Goal: Obtain resource: Download file/media

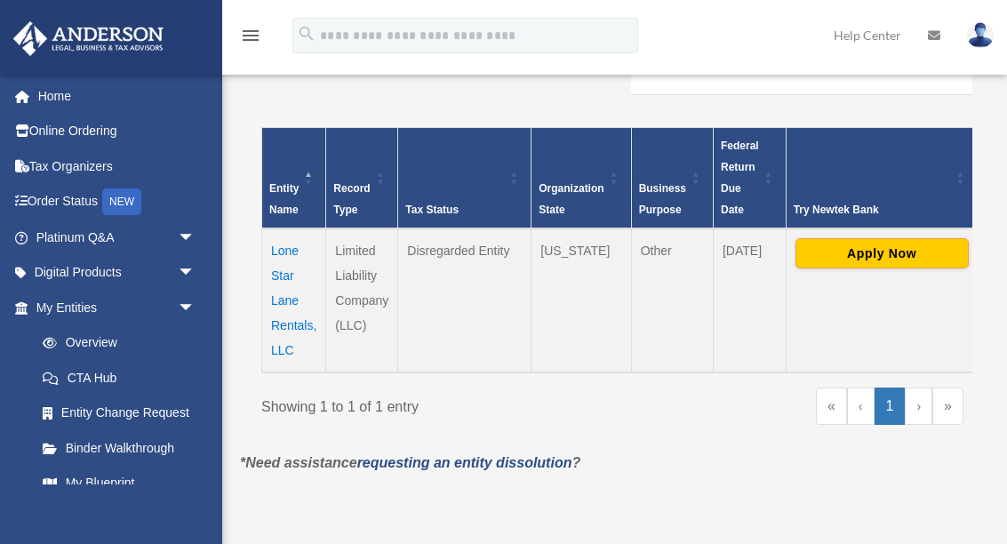
scroll to position [385, 0]
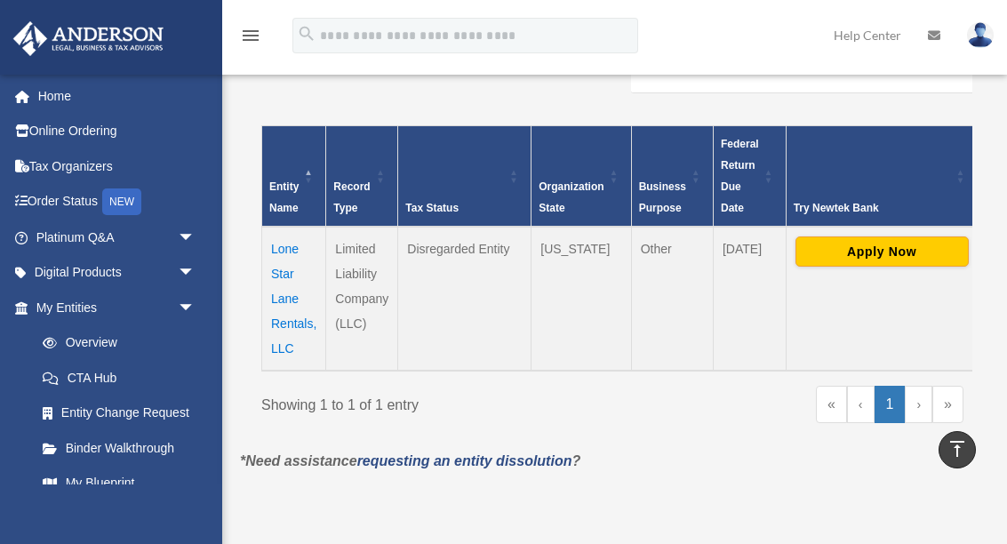
click at [278, 335] on td "Lone Star Lane Rentals, LLC" at bounding box center [294, 299] width 64 height 144
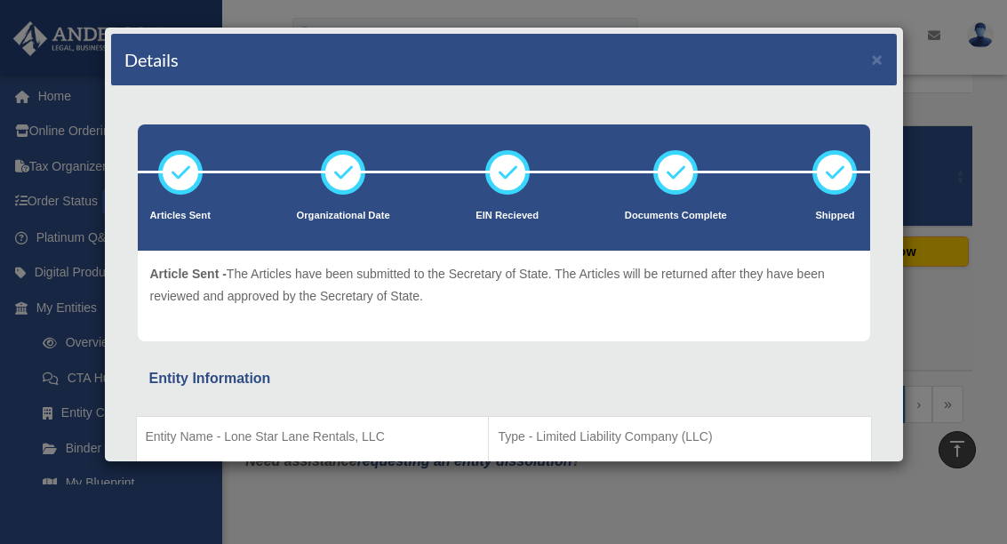
scroll to position [0, 0]
click at [900, 47] on div "Details × Articles Sent" at bounding box center [504, 244] width 800 height 435
click at [878, 66] on button "×" at bounding box center [877, 59] width 12 height 19
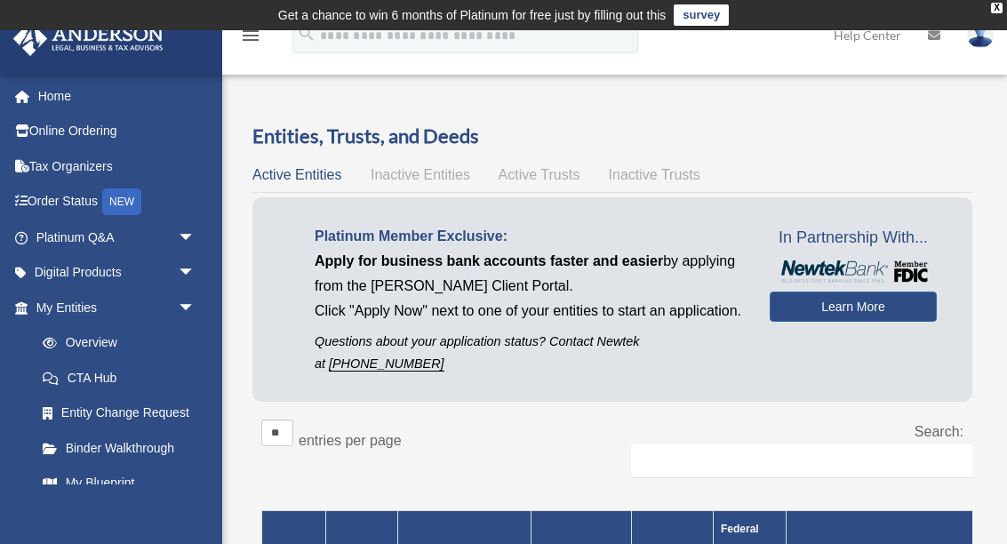
click at [550, 178] on span "Active Trusts" at bounding box center [539, 174] width 82 height 15
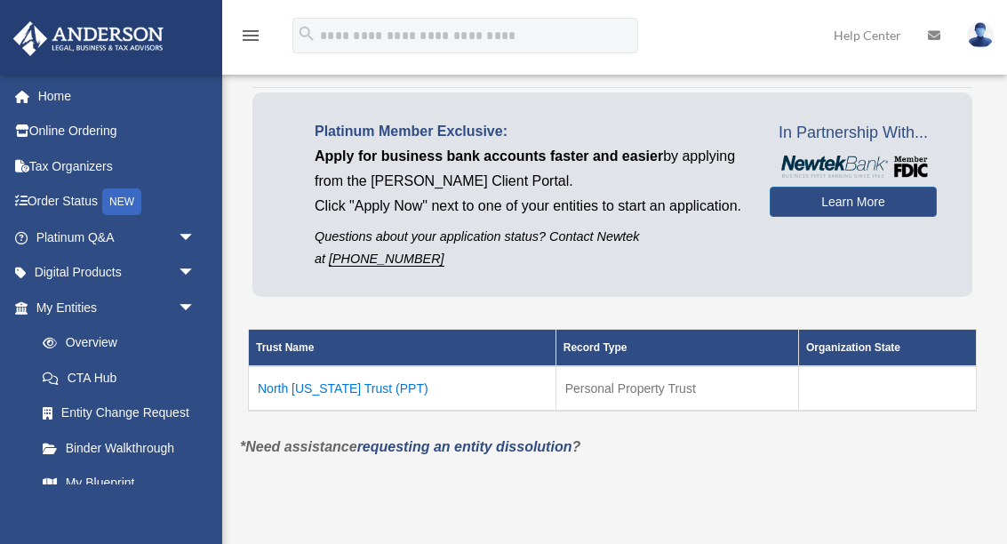
scroll to position [107, 0]
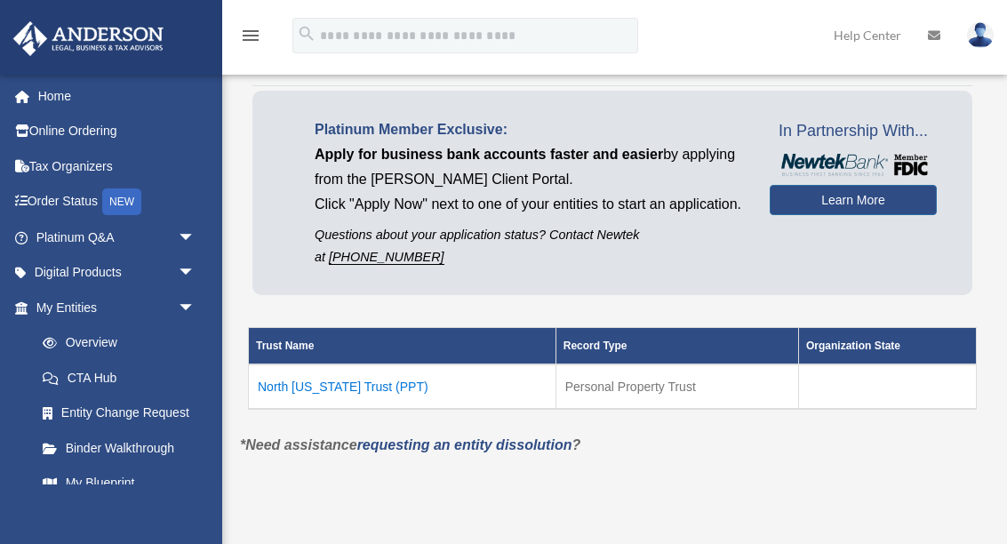
click at [378, 396] on td "North Texas Trust (PPT)" at bounding box center [402, 386] width 307 height 44
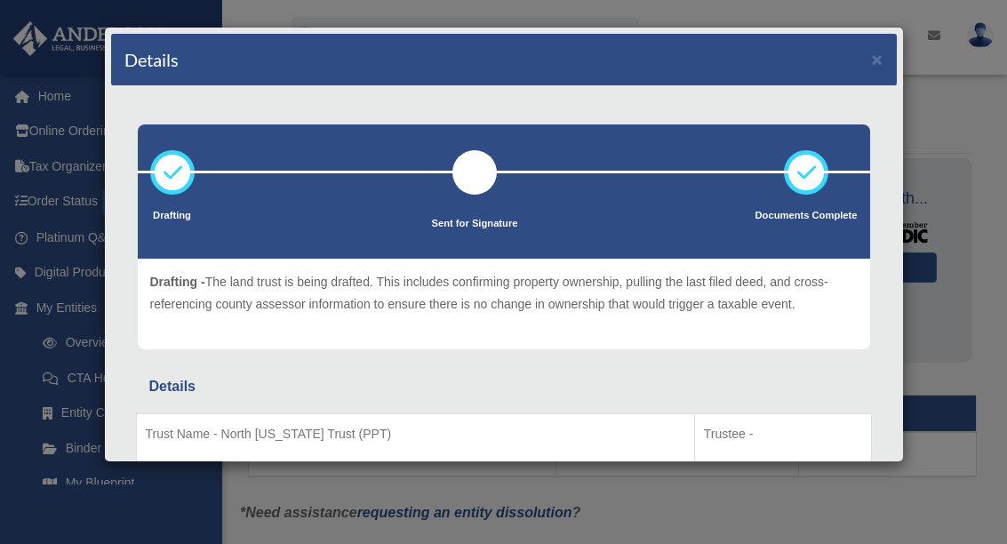
scroll to position [0, 0]
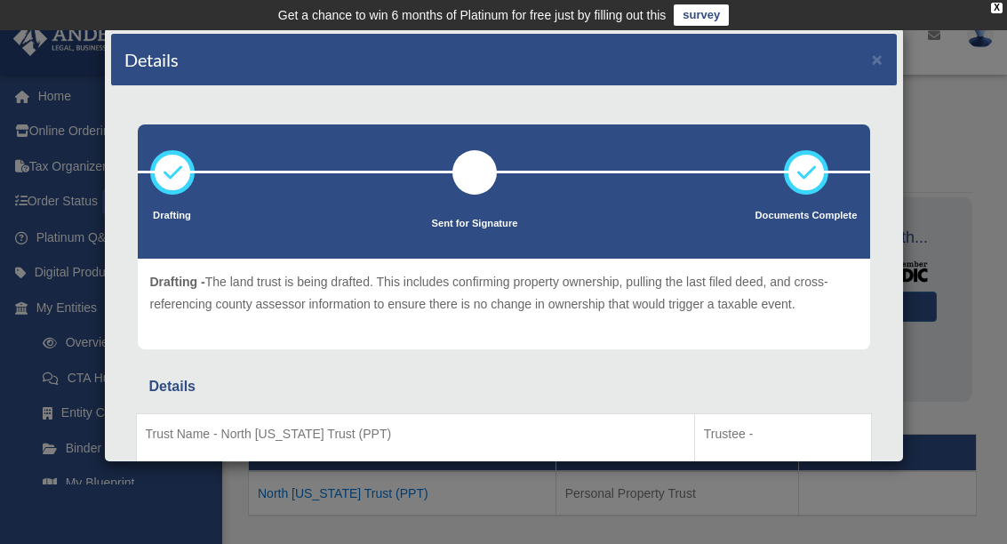
click at [1005, 6] on td "Get a chance to win 6 months of Platinum for free just by filling out this surv…" at bounding box center [503, 15] width 1007 height 30
click at [989, 11] on td "Get a chance to win 6 months of Platinum for free just by filling out this surv…" at bounding box center [503, 15] width 1007 height 30
click at [992, 10] on div "X" at bounding box center [997, 8] width 12 height 11
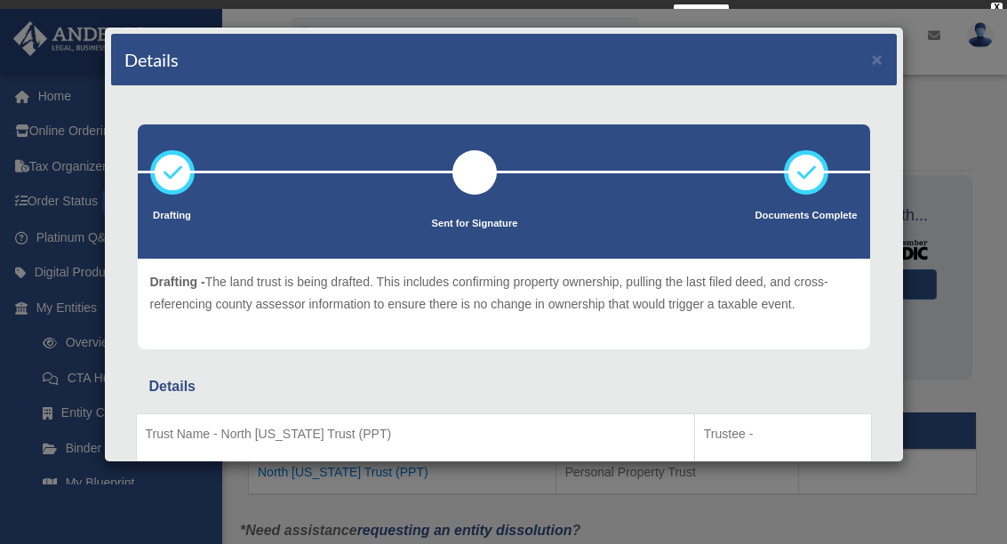
click at [1002, 5] on div "Details × Drafting Sent for Signature" at bounding box center [503, 272] width 1007 height 544
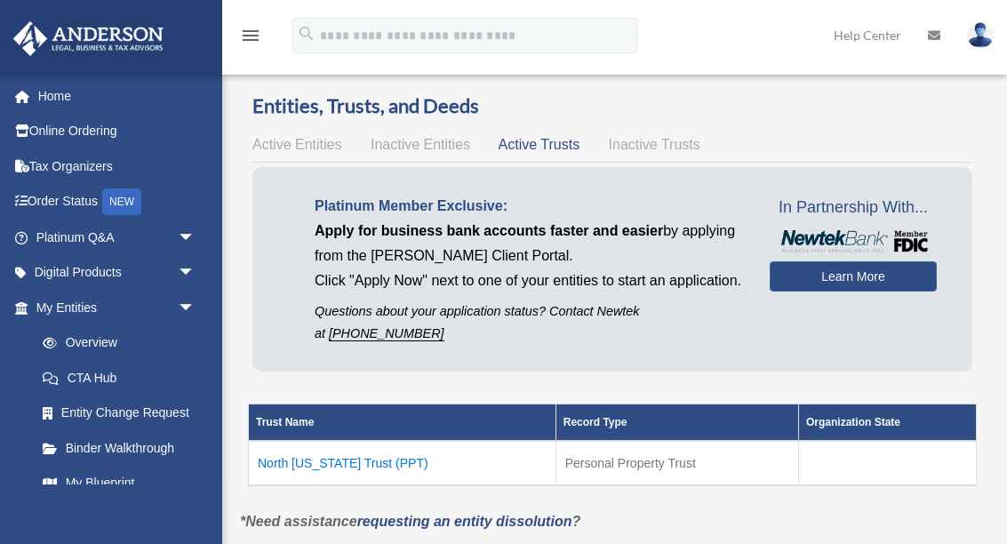
scroll to position [68, 0]
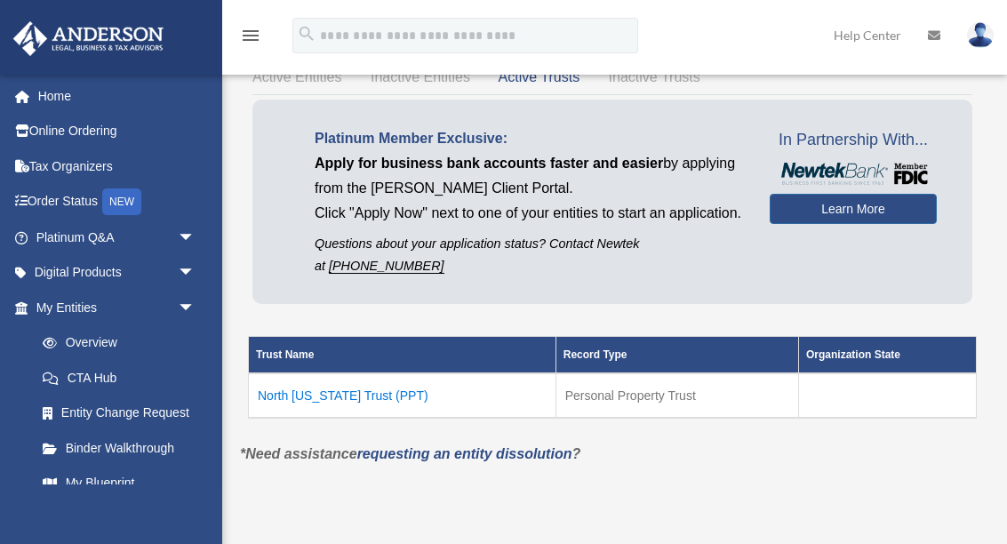
click at [386, 414] on td "North Texas Trust (PPT)" at bounding box center [402, 395] width 307 height 44
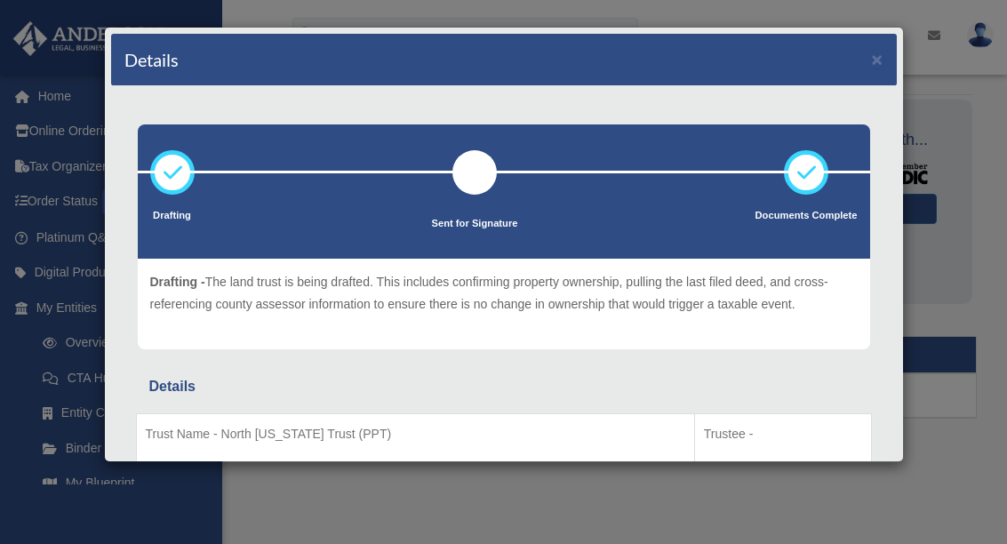
scroll to position [0, 0]
click at [882, 58] on button "×" at bounding box center [877, 59] width 12 height 19
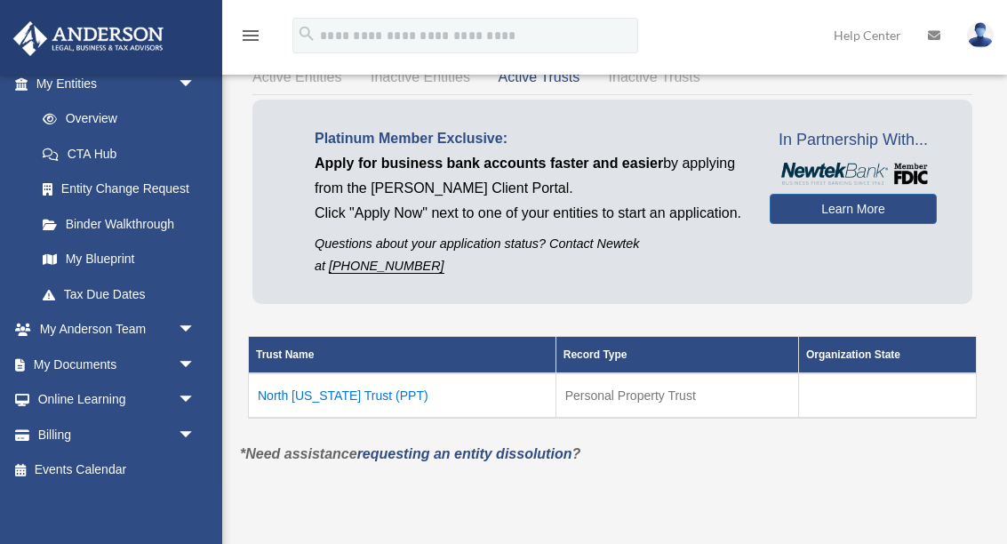
scroll to position [223, 0]
click at [195, 347] on span "arrow_drop_down" at bounding box center [196, 365] width 36 height 36
click at [81, 385] on link "Box" at bounding box center [123, 401] width 197 height 36
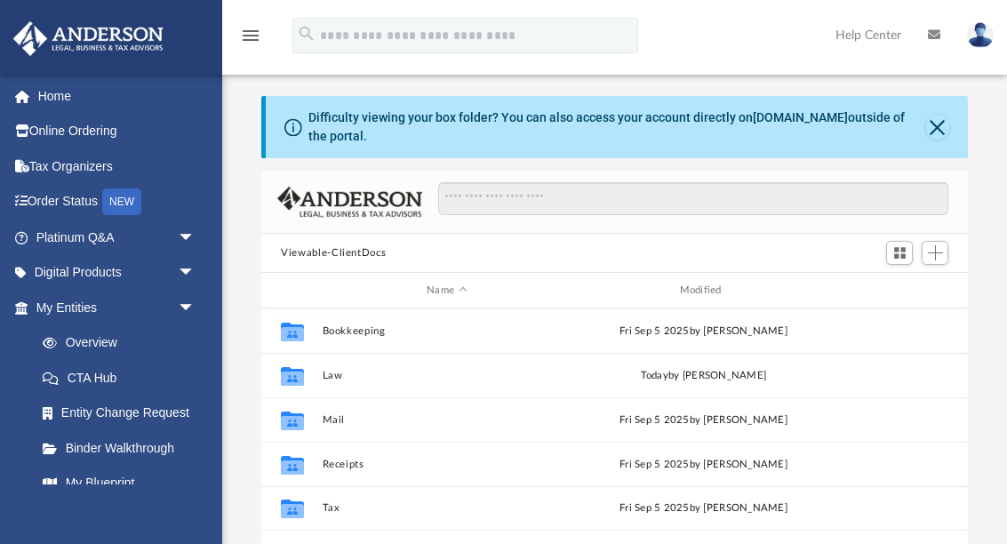
scroll to position [13, 0]
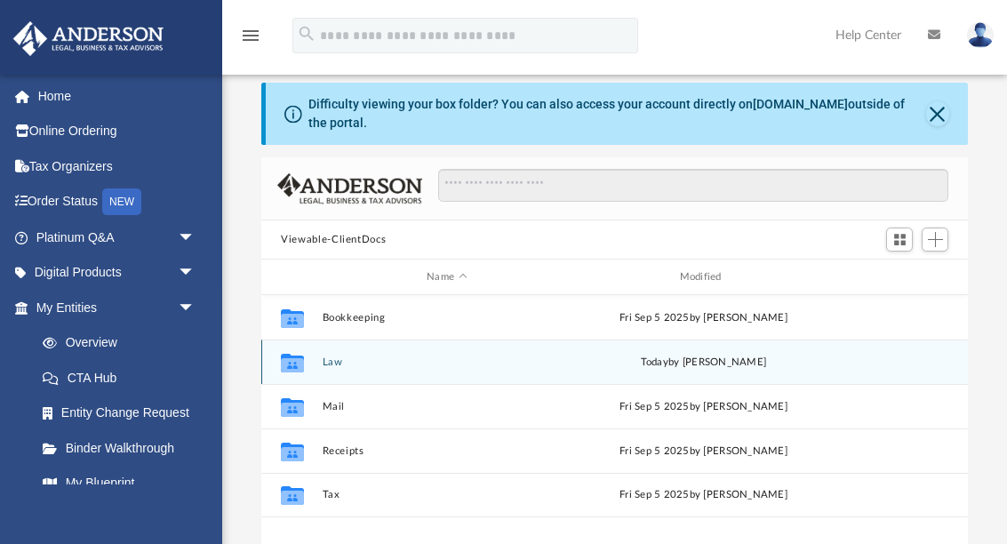
click at [345, 361] on button "Law" at bounding box center [446, 362] width 249 height 12
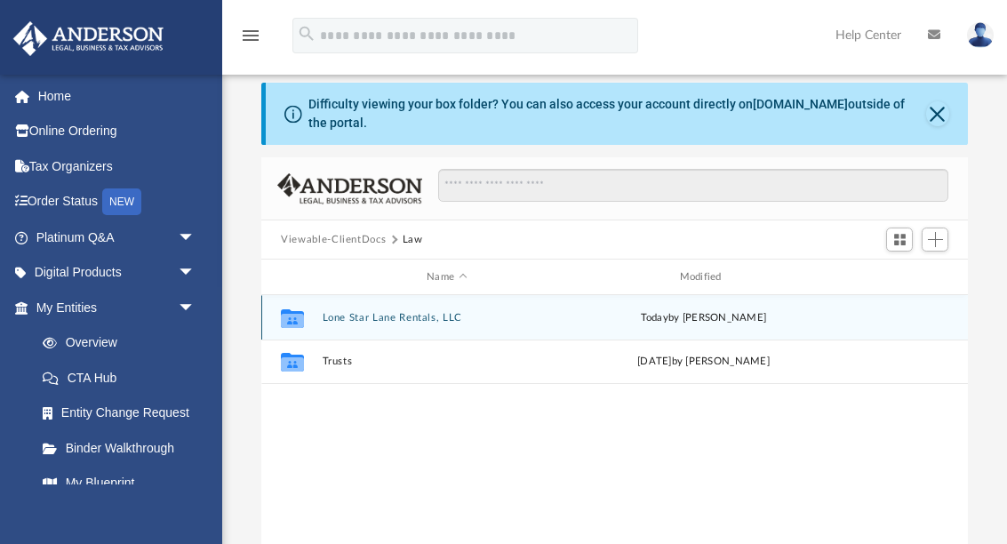
click at [413, 318] on button "Lone Star Lane Rentals, LLC" at bounding box center [446, 318] width 249 height 12
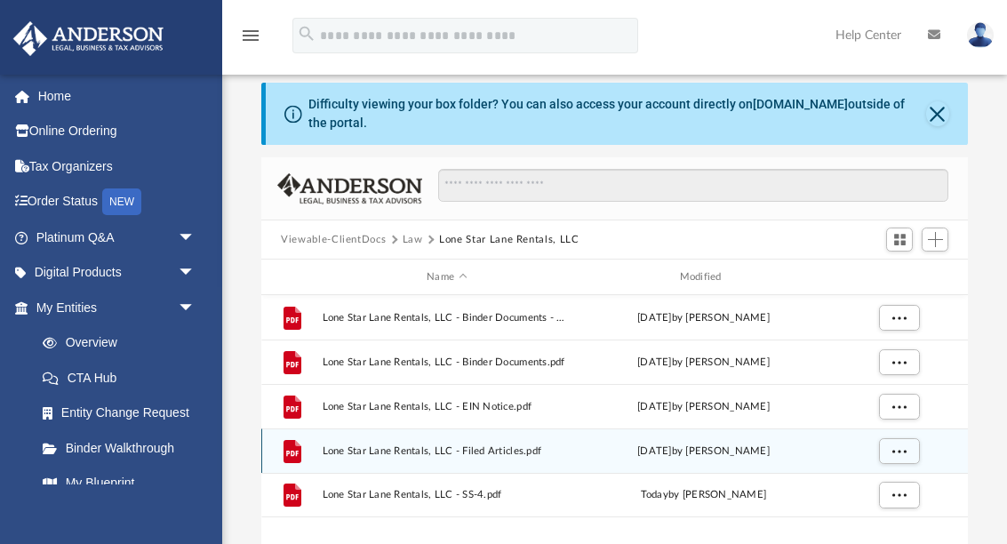
click at [516, 445] on span "Lone Star Lane Rentals, LLC - Filed Articles.pdf" at bounding box center [446, 451] width 249 height 12
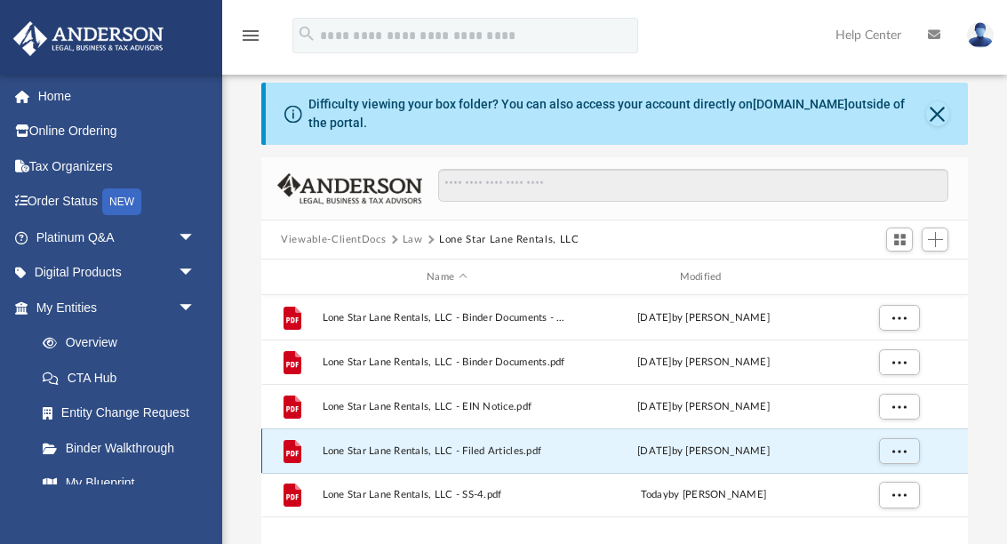
click at [511, 445] on span "Lone Star Lane Rentals, LLC - Filed Articles.pdf" at bounding box center [446, 451] width 249 height 12
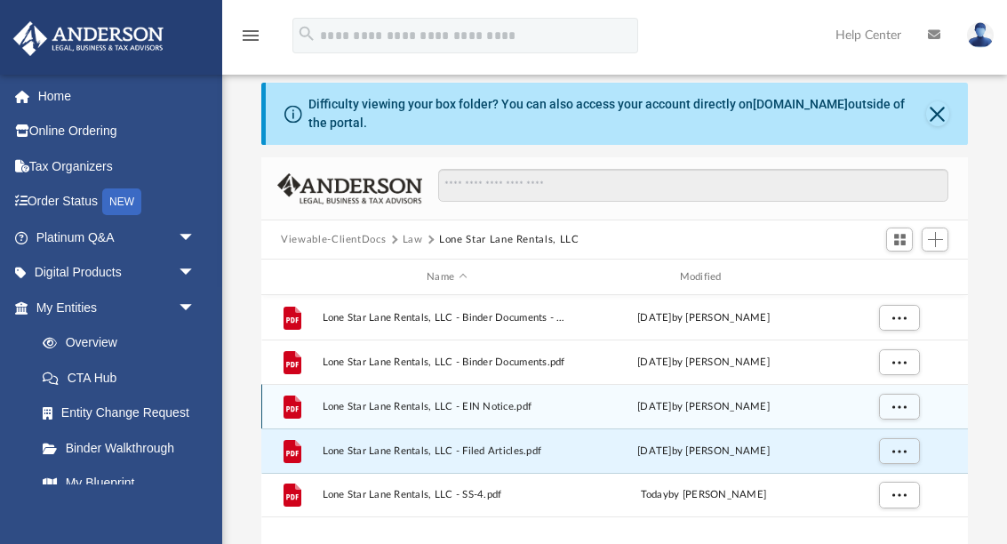
click at [506, 401] on span "Lone Star Lane Rentals, LLC - EIN Notice.pdf" at bounding box center [446, 407] width 249 height 12
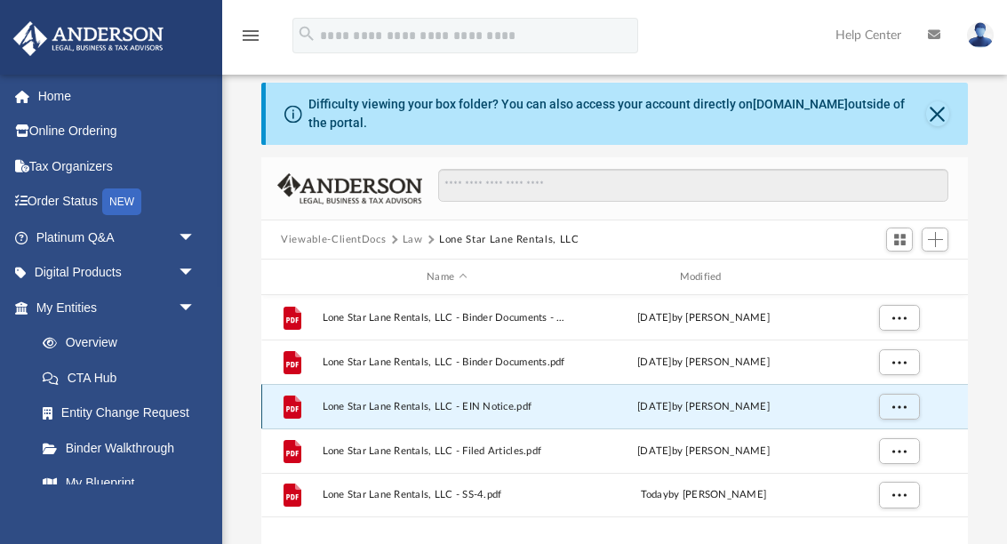
click at [482, 404] on span "Lone Star Lane Rentals, LLC - EIN Notice.pdf" at bounding box center [446, 407] width 249 height 12
click at [368, 404] on span "Lone Star Lane Rentals, LLC - EIN Notice.pdf" at bounding box center [446, 407] width 249 height 12
click at [892, 410] on span "More options" at bounding box center [899, 406] width 14 height 10
click at [899, 439] on li "Preview" at bounding box center [882, 442] width 52 height 19
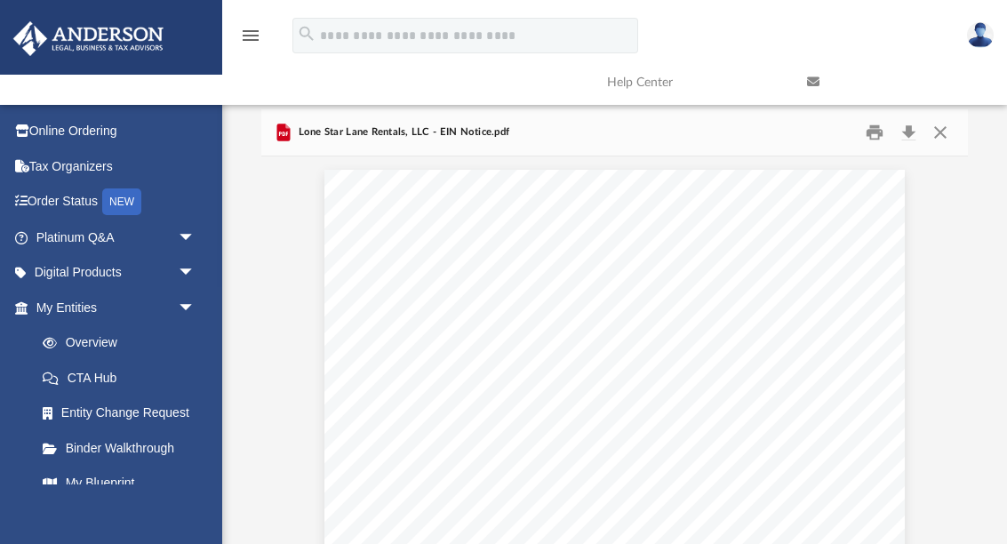
scroll to position [0, 0]
click at [951, 136] on button "Close" at bounding box center [939, 133] width 32 height 28
